Goal: Task Accomplishment & Management: Manage account settings

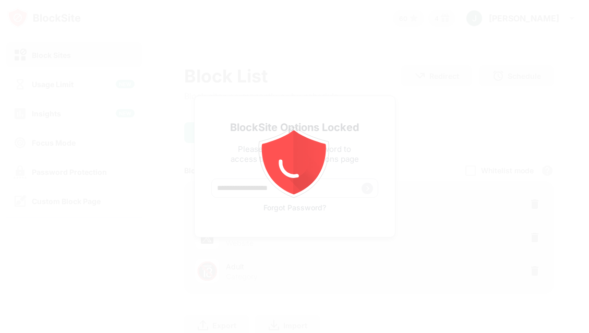
click at [534, 28] on div at bounding box center [294, 166] width 589 height 333
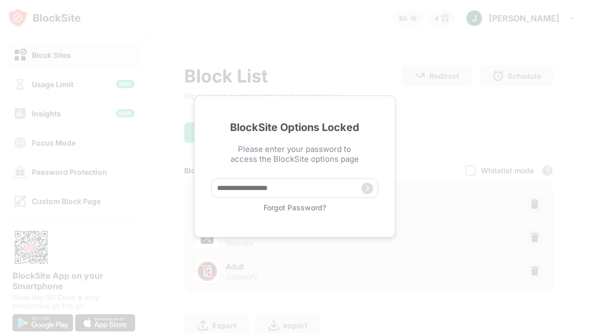
click at [524, 19] on div "BlockSite Options Locked Please enter your password to access the BlockSite opt…" at bounding box center [294, 166] width 589 height 333
click at [288, 208] on div "Forgot Password?" at bounding box center [294, 207] width 167 height 9
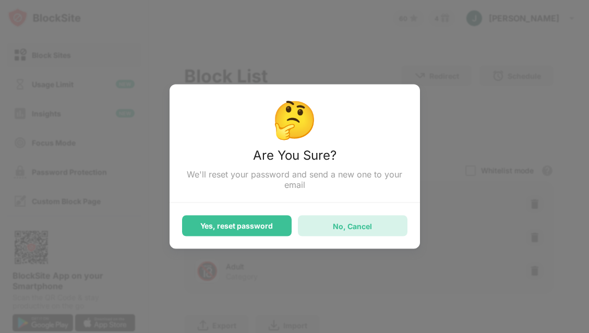
click at [336, 225] on div "No, Cancel" at bounding box center [352, 225] width 39 height 9
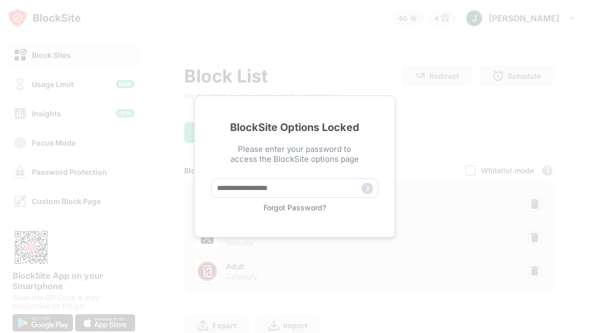
click at [130, 227] on div "BlockSite Options Locked Please enter your password to access the BlockSite opt…" at bounding box center [294, 166] width 589 height 333
click at [111, 30] on div "BlockSite Options Locked Please enter your password to access the BlockSite opt…" at bounding box center [294, 166] width 589 height 333
click at [522, 16] on div "BlockSite Options Locked Please enter your password to access the BlockSite opt…" at bounding box center [294, 166] width 589 height 333
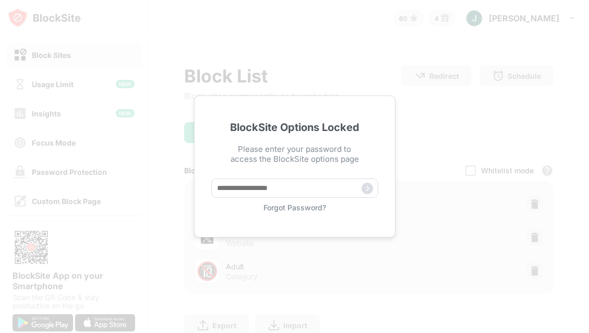
click at [522, 16] on div "BlockSite Options Locked Please enter your password to access the BlockSite opt…" at bounding box center [294, 166] width 589 height 333
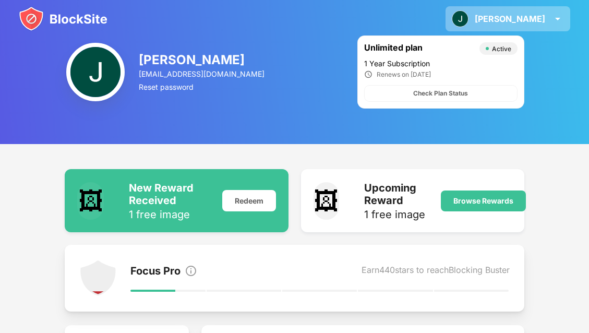
click at [534, 22] on div "[PERSON_NAME]" at bounding box center [510, 19] width 70 height 10
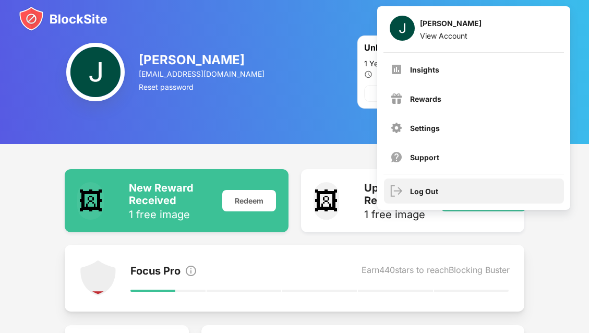
click at [454, 189] on div "Log Out" at bounding box center [474, 190] width 180 height 25
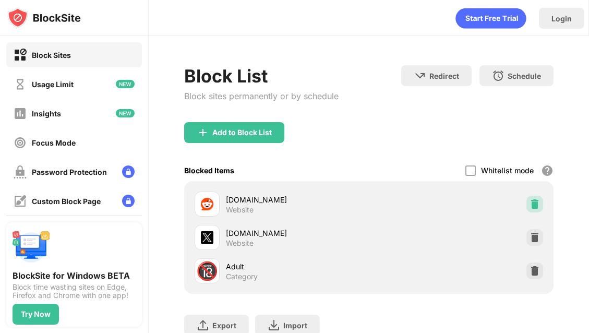
click at [539, 202] on img at bounding box center [534, 204] width 10 height 10
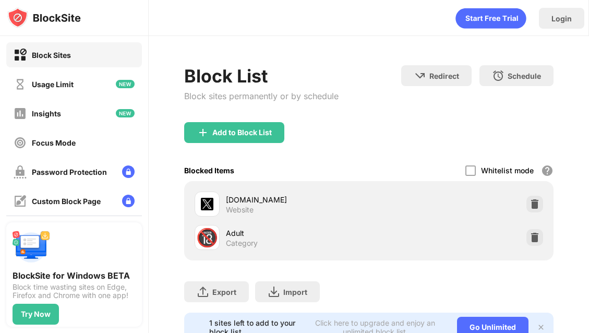
click at [539, 202] on img at bounding box center [534, 204] width 10 height 10
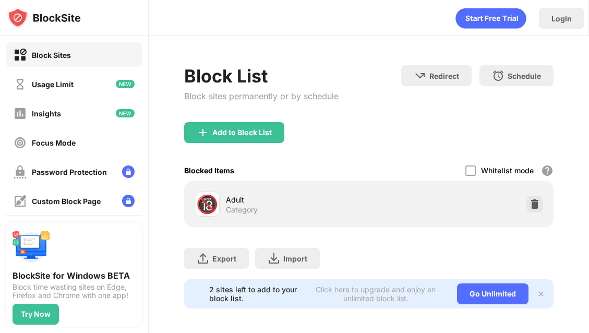
click at [539, 202] on img at bounding box center [534, 204] width 10 height 10
